Goal: Navigation & Orientation: Find specific page/section

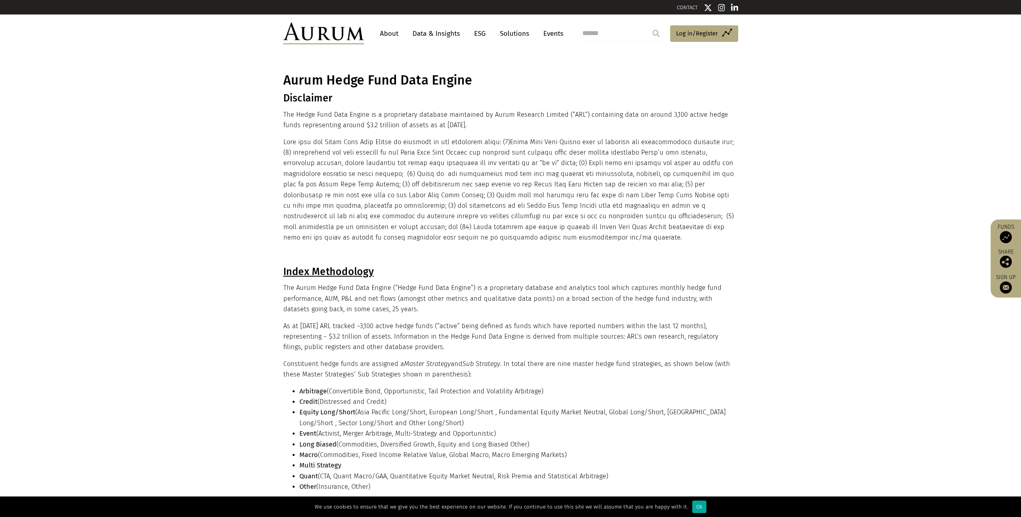
click at [386, 35] on link "About" at bounding box center [389, 33] width 27 height 15
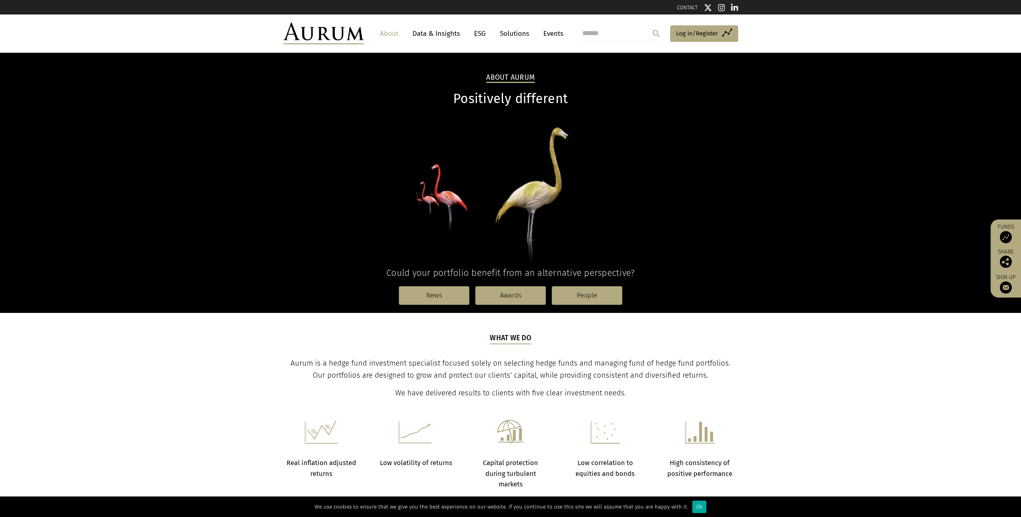
click at [544, 34] on link "Events" at bounding box center [551, 33] width 24 height 15
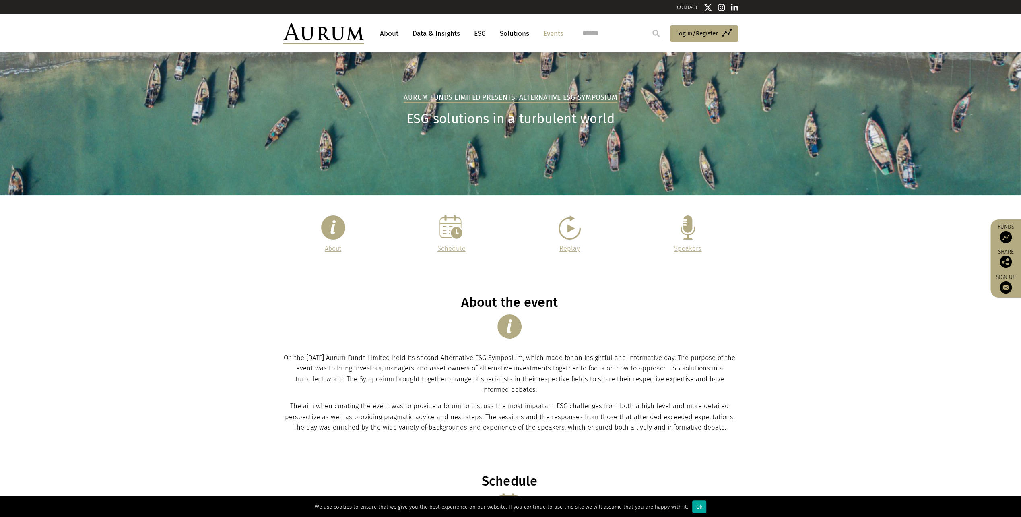
click at [386, 30] on link "About" at bounding box center [389, 33] width 27 height 15
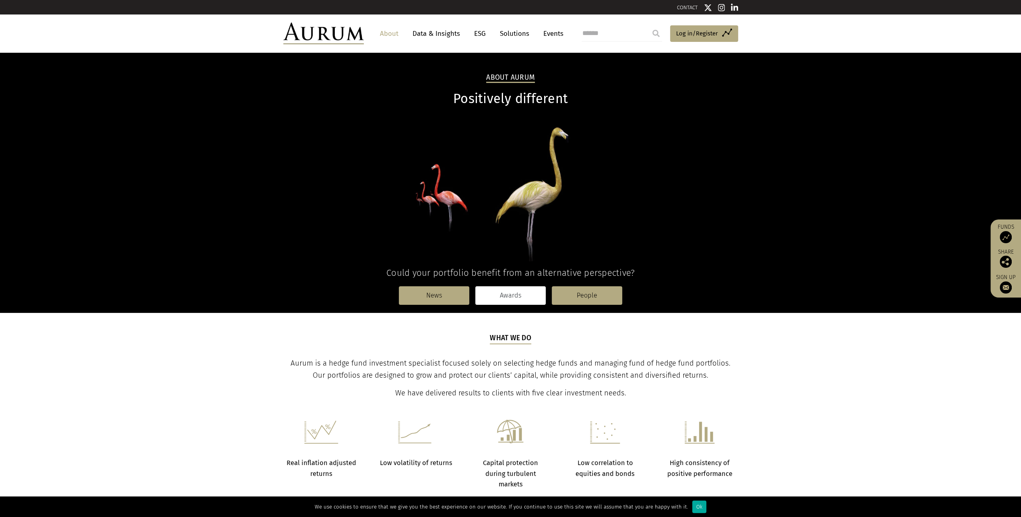
click at [515, 289] on link "Awards" at bounding box center [510, 295] width 70 height 19
